Goal: Information Seeking & Learning: Check status

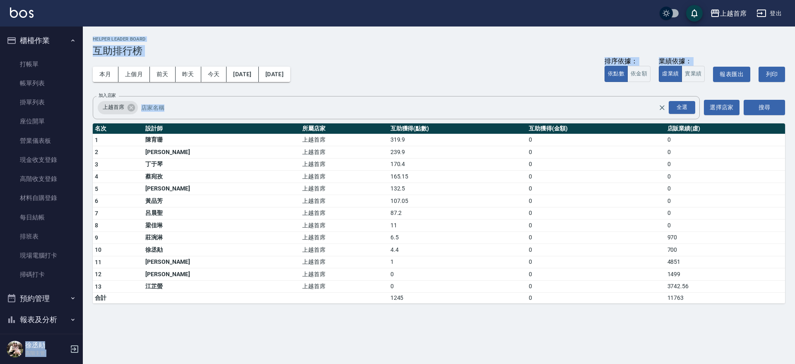
click at [65, 36] on button "櫃檯作業" at bounding box center [41, 41] width 76 height 22
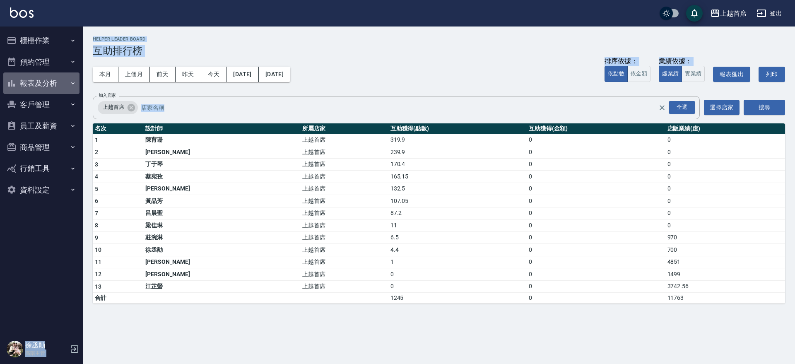
click at [43, 83] on button "報表及分析" at bounding box center [41, 83] width 76 height 22
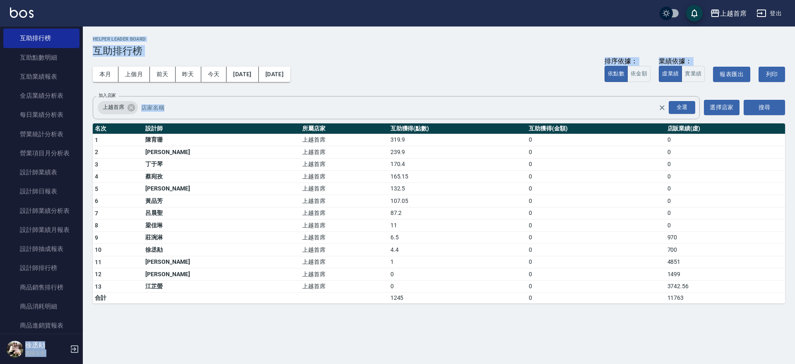
scroll to position [205, 0]
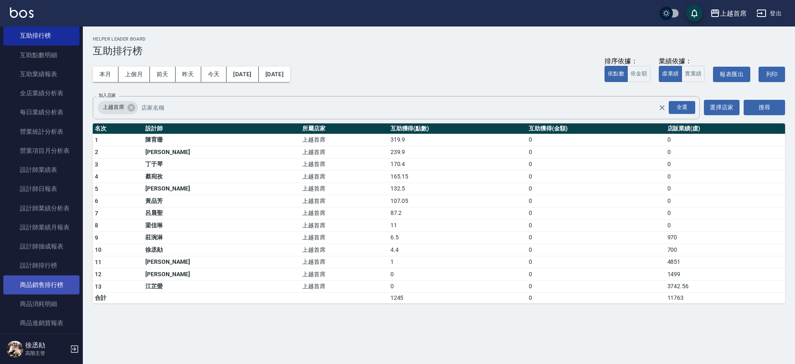
click at [62, 275] on li "商品銷售排行榜" at bounding box center [41, 284] width 76 height 19
click at [62, 265] on link "設計師排行榜" at bounding box center [41, 265] width 76 height 19
click at [63, 265] on link "設計師排行榜" at bounding box center [41, 265] width 76 height 19
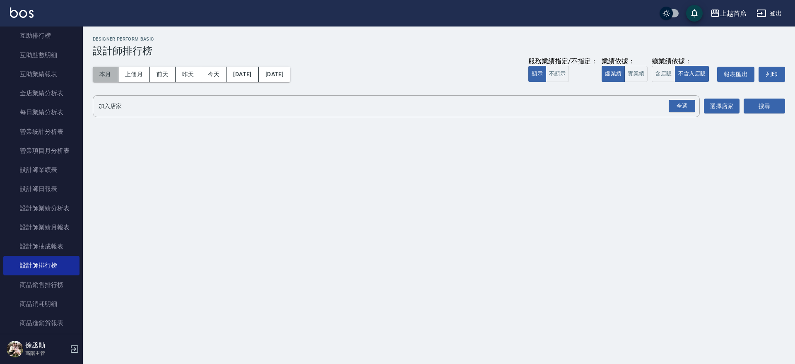
click at [99, 75] on button "本月" at bounding box center [106, 74] width 26 height 15
click at [194, 72] on button "昨天" at bounding box center [189, 74] width 26 height 15
click at [635, 70] on button "實業績" at bounding box center [636, 74] width 23 height 16
click at [678, 105] on div "全選" at bounding box center [682, 106] width 27 height 13
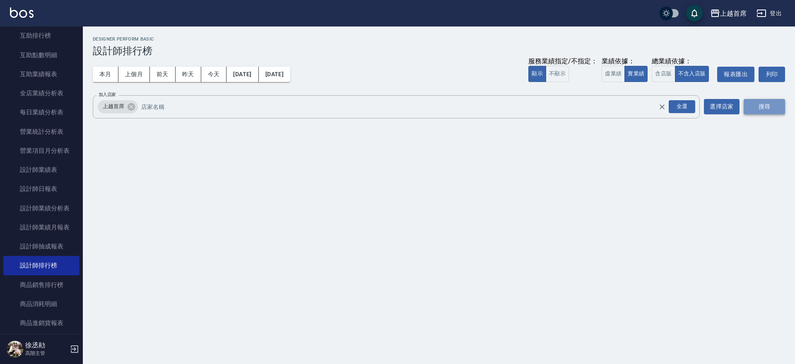
click at [746, 105] on button "搜尋" at bounding box center [764, 106] width 41 height 15
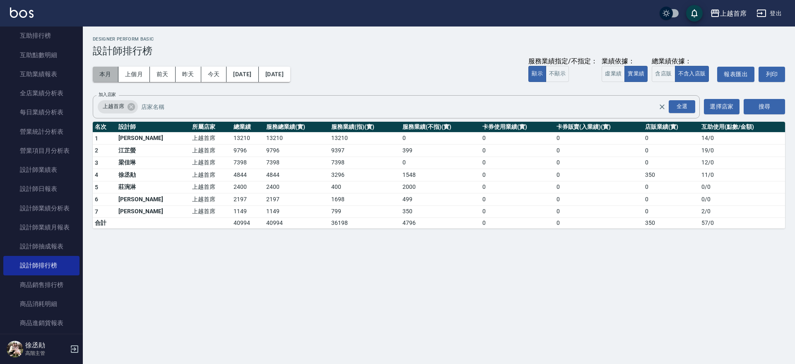
click at [105, 77] on button "本月" at bounding box center [106, 74] width 26 height 15
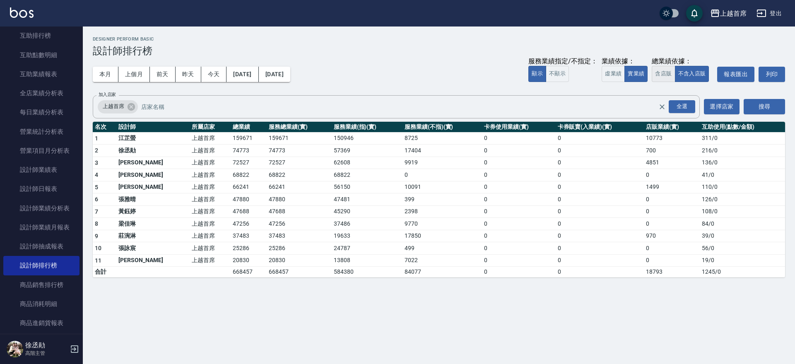
click at [656, 64] on div "總業績依據：" at bounding box center [682, 61] width 61 height 9
click at [660, 69] on button "含店販" at bounding box center [663, 74] width 23 height 16
click at [258, 73] on button "[DATE]" at bounding box center [243, 74] width 32 height 15
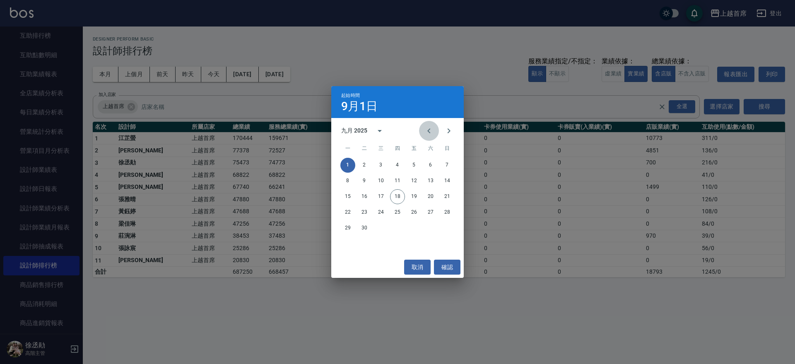
click at [427, 134] on icon "Previous month" at bounding box center [429, 131] width 10 height 10
click at [412, 164] on button "1" at bounding box center [414, 165] width 15 height 15
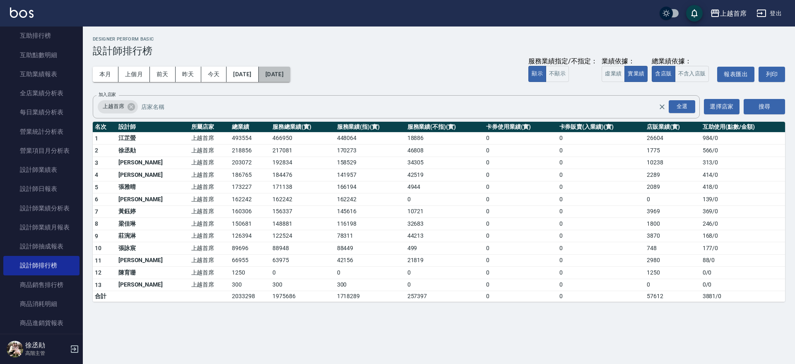
click at [290, 81] on button "[DATE]" at bounding box center [274, 74] width 31 height 15
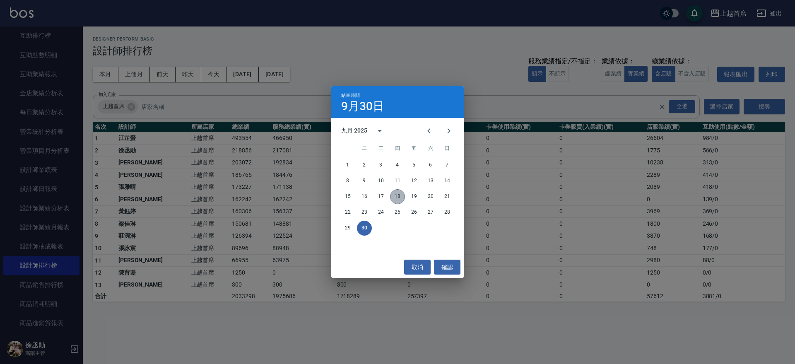
drag, startPoint x: 393, startPoint y: 194, endPoint x: 376, endPoint y: 120, distance: 75.7
click at [380, 129] on div "九月 2025 一 二 三 四 五 六 日 1 2 3 4 5 6 7 8 9 10 11 12 13 14 15 16 17 18 19 20 21 22 …" at bounding box center [397, 187] width 133 height 138
click at [282, 71] on div "結束時間 9月30日 九月 2025 一 二 三 四 五 六 日 1 2 3 4 5 6 7 8 9 10 11 12 13 14 15 16 17 18 1…" at bounding box center [397, 182] width 795 height 364
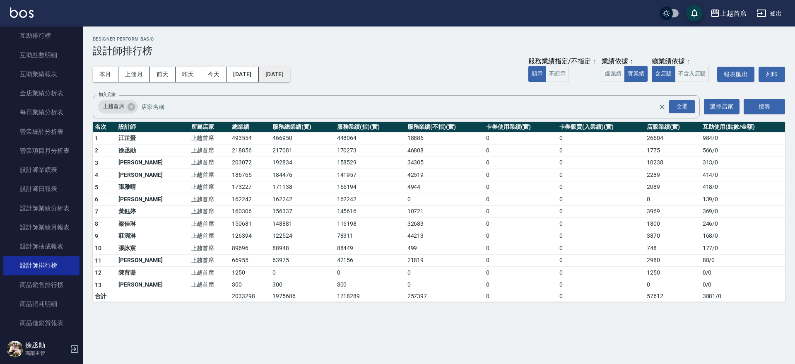
click at [290, 74] on button "[DATE]" at bounding box center [274, 74] width 31 height 15
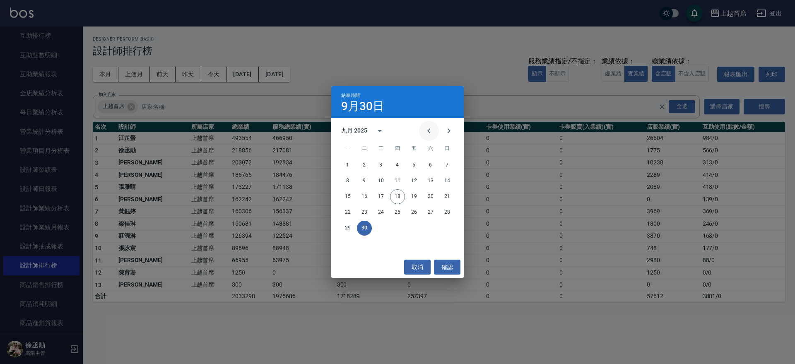
click at [433, 130] on icon "Previous month" at bounding box center [429, 131] width 10 height 10
click at [350, 213] on button "18" at bounding box center [347, 212] width 15 height 15
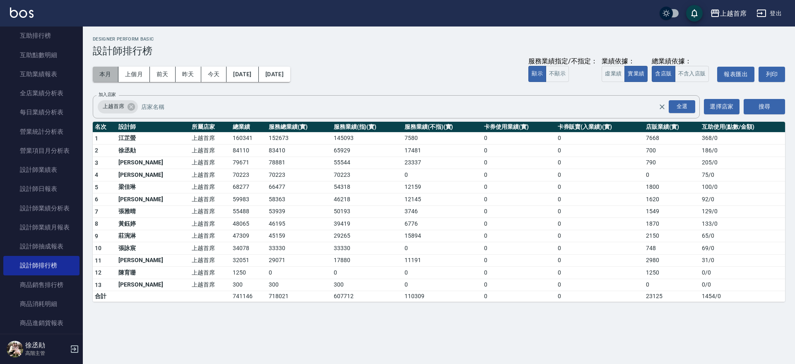
click at [104, 73] on button "本月" at bounding box center [106, 74] width 26 height 15
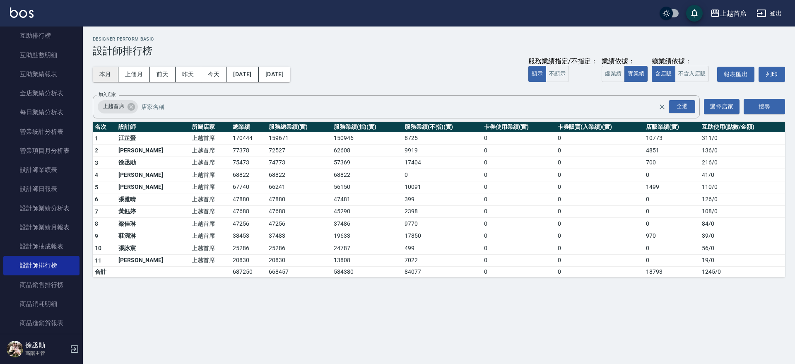
click at [104, 72] on button "本月" at bounding box center [106, 74] width 26 height 15
click at [109, 75] on button "本月" at bounding box center [106, 74] width 26 height 15
